Goal: Information Seeking & Learning: Learn about a topic

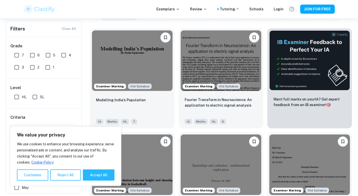
scroll to position [152, 0]
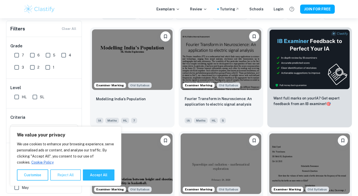
click at [64, 175] on button "Reject All" at bounding box center [65, 174] width 31 height 11
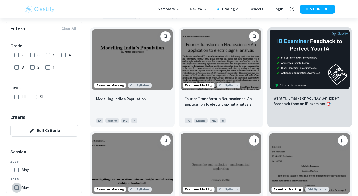
click at [18, 186] on input "May" at bounding box center [17, 187] width 10 height 10
checkbox input "true"
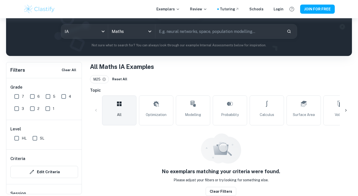
scroll to position [58, 0]
drag, startPoint x: 71, startPoint y: 135, endPoint x: 73, endPoint y: 140, distance: 5.6
drag, startPoint x: 73, startPoint y: 140, endPoint x: 37, endPoint y: 140, distance: 35.4
click at [37, 140] on input "SL" at bounding box center [35, 138] width 10 height 10
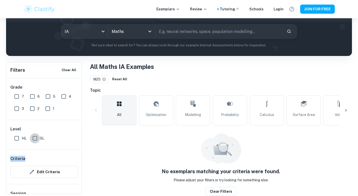
checkbox input "true"
drag, startPoint x: 32, startPoint y: 97, endPoint x: 20, endPoint y: 96, distance: 12.4
click at [20, 96] on div "7 6 5 4 3 2 1" at bounding box center [47, 101] width 70 height 24
click at [20, 96] on input "7" at bounding box center [17, 96] width 10 height 10
checkbox input "true"
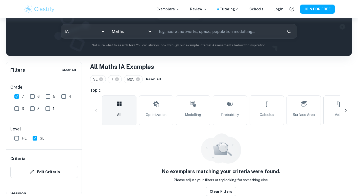
drag, startPoint x: 95, startPoint y: 119, endPoint x: 94, endPoint y: 129, distance: 10.2
click at [94, 129] on div "All Maths IA Examples SL 7 M25 Reset All Topic All Optimization Modelling Proba…" at bounding box center [221, 129] width 262 height 134
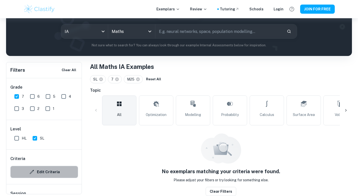
click at [67, 169] on button "Edit Criteria" at bounding box center [44, 172] width 68 height 12
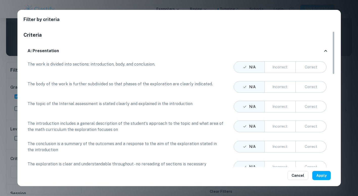
click at [350, 83] on div "Filter by criteria Criteria A: Presentation The work is divided into sections: …" at bounding box center [179, 98] width 358 height 196
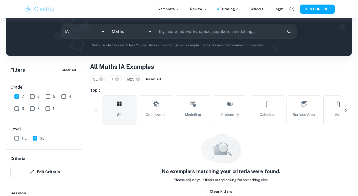
drag, startPoint x: 38, startPoint y: 189, endPoint x: 43, endPoint y: 189, distance: 5.1
drag, startPoint x: 79, startPoint y: 124, endPoint x: 85, endPoint y: 136, distance: 12.8
click at [85, 136] on div "Filters Clear All Grade 7 6 5 4 3 2 1 Level HL SL Criteria Edit Criteria Sessio…" at bounding box center [179, 129] width 346 height 134
drag, startPoint x: 85, startPoint y: 136, endPoint x: 80, endPoint y: 127, distance: 10.1
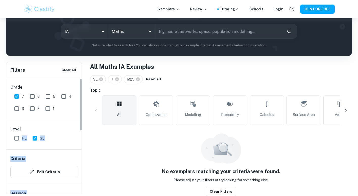
click at [80, 127] on div "Level HL SL" at bounding box center [44, 134] width 76 height 29
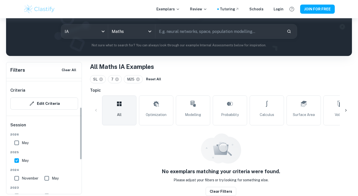
scroll to position [68, 0]
drag, startPoint x: 80, startPoint y: 127, endPoint x: 77, endPoint y: 158, distance: 31.6
click at [77, 158] on div "Grade 7 6 5 4 3 2 1 Level HL SL Criteria Edit Criteria Session [DATE] [DATE] [D…" at bounding box center [44, 135] width 76 height 115
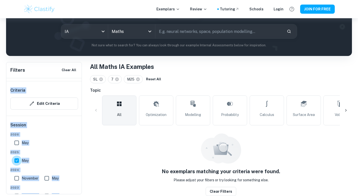
click at [17, 159] on input "May" at bounding box center [17, 160] width 10 height 10
checkbox input "false"
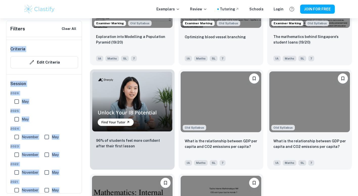
scroll to position [331, 0]
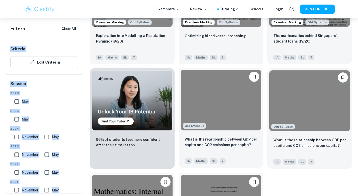
click at [253, 113] on img at bounding box center [221, 100] width 81 height 60
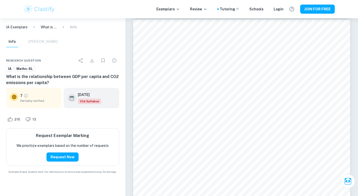
scroll to position [689, 0]
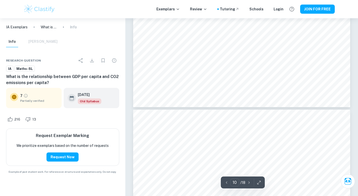
type input "11"
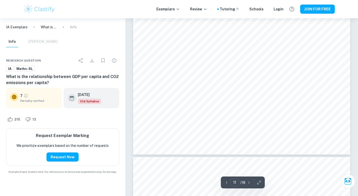
scroll to position [3376, 0]
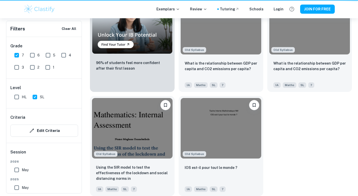
scroll to position [331, 0]
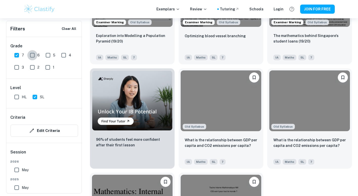
click at [34, 54] on input "6" at bounding box center [32, 55] width 10 height 10
checkbox input "true"
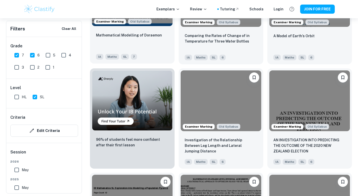
click at [160, 32] on div "Mathematical Modelling of Doraemon IA Maths SL 7" at bounding box center [132, 45] width 85 height 35
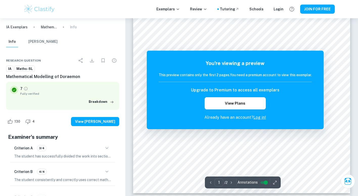
scroll to position [140, 0]
